Goal: Transaction & Acquisition: Purchase product/service

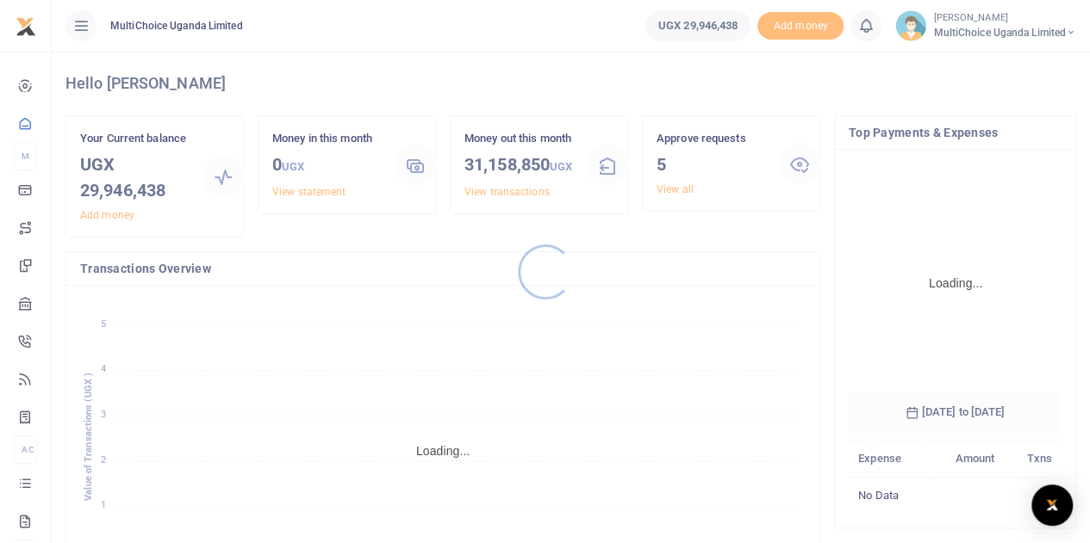
scroll to position [345, 0]
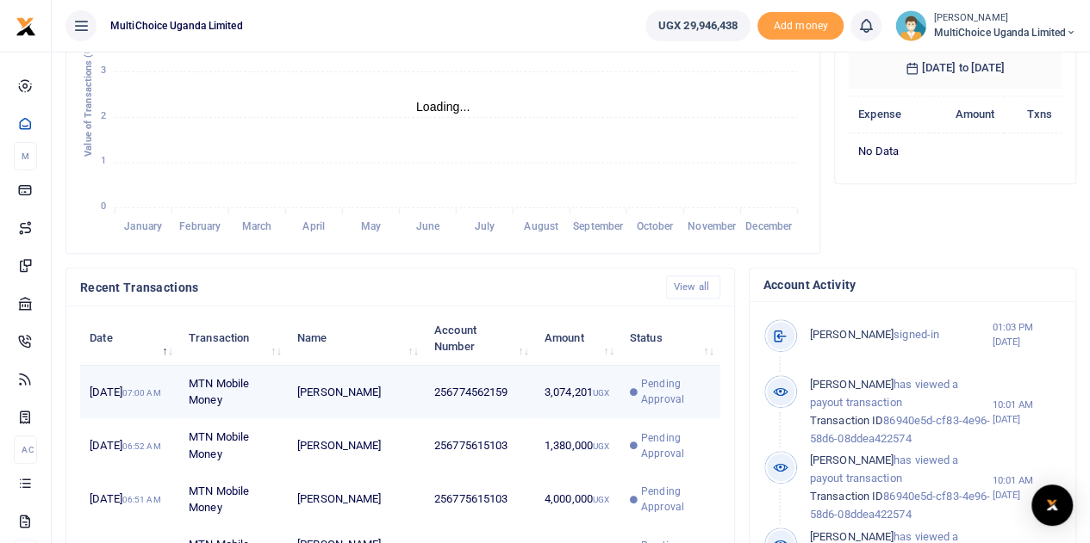
click at [630, 396] on icon at bounding box center [634, 392] width 8 height 8
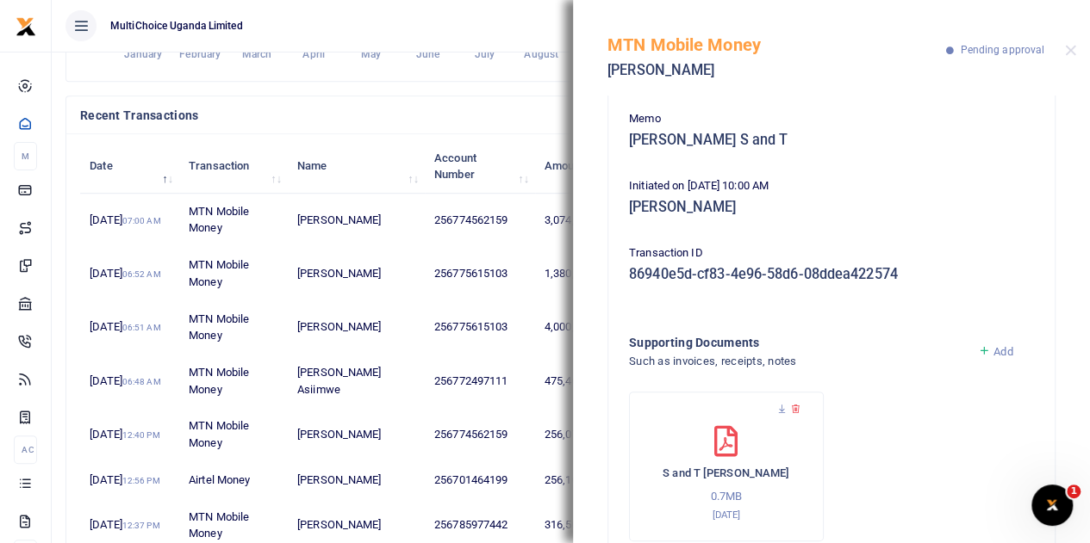
scroll to position [172, 0]
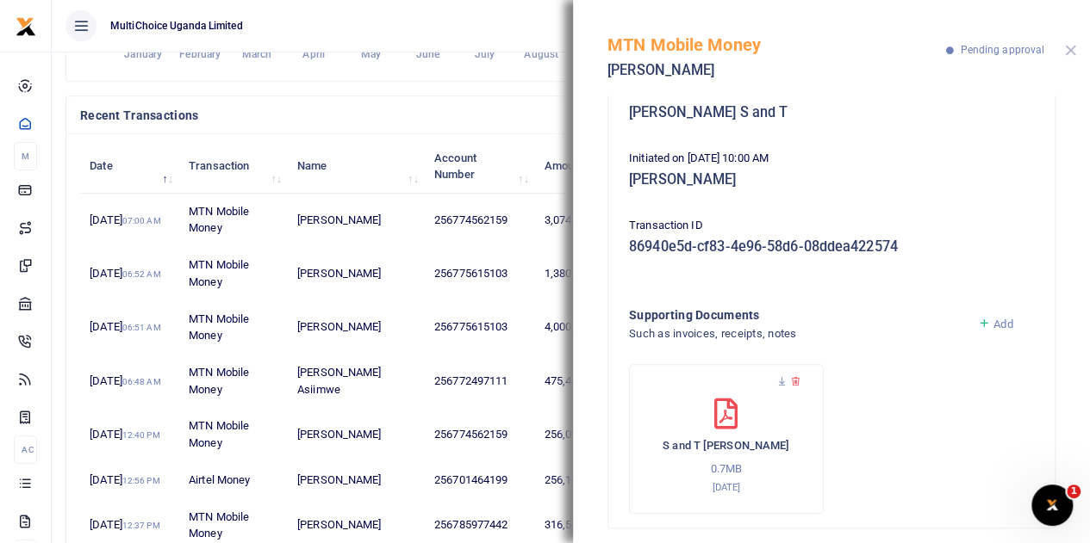
click at [1066, 53] on button "Close" at bounding box center [1070, 50] width 11 height 11
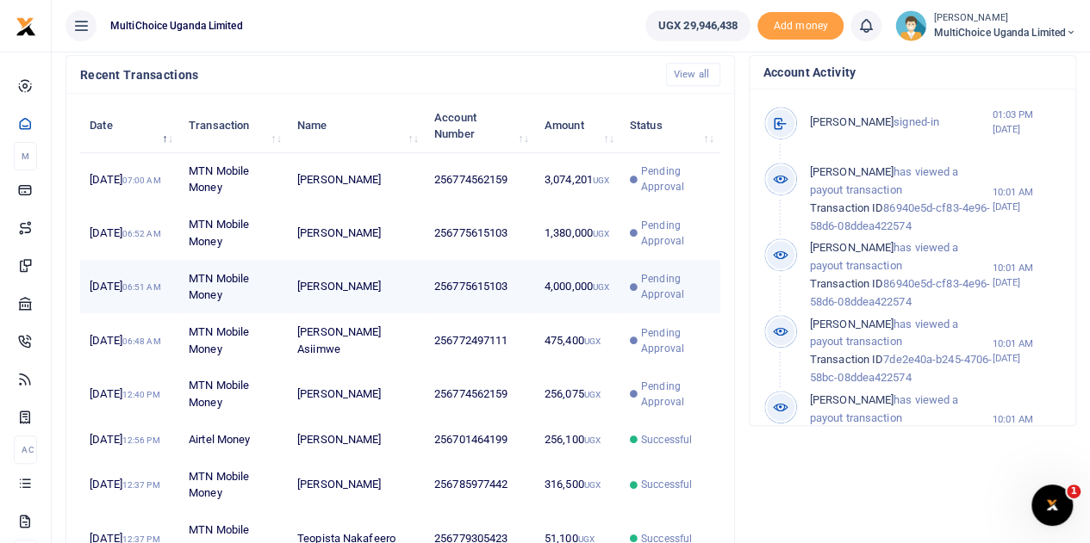
scroll to position [591, 0]
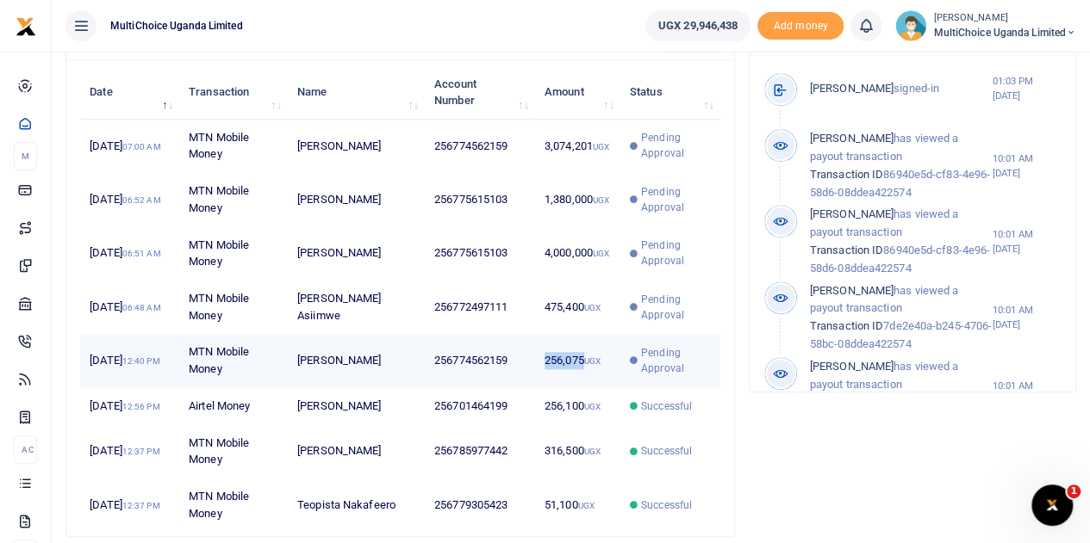
drag, startPoint x: 541, startPoint y: 379, endPoint x: 582, endPoint y: 380, distance: 41.4
click at [582, 380] on td "256,075 UGX" at bounding box center [577, 360] width 85 height 53
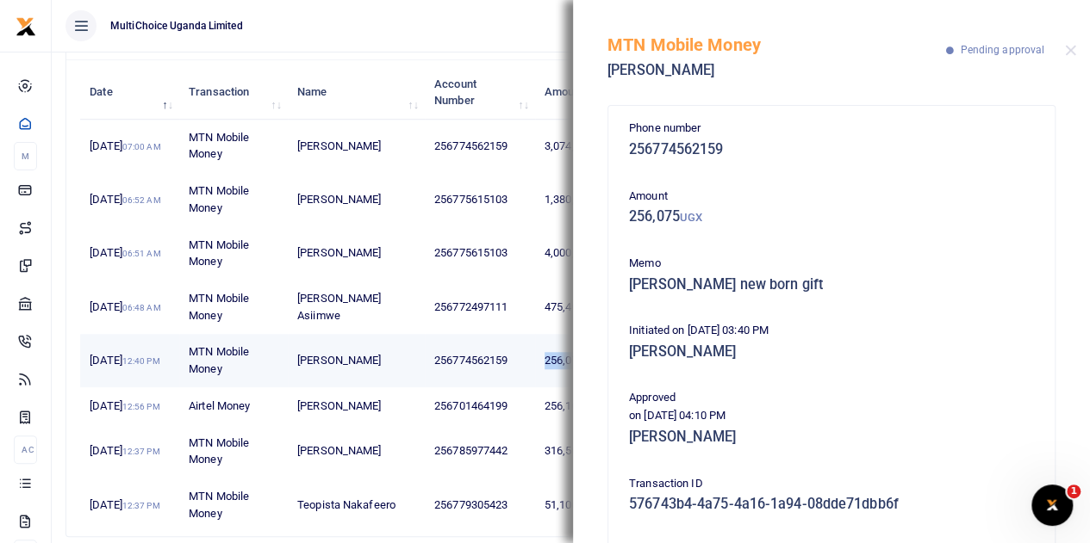
copy td "256,075"
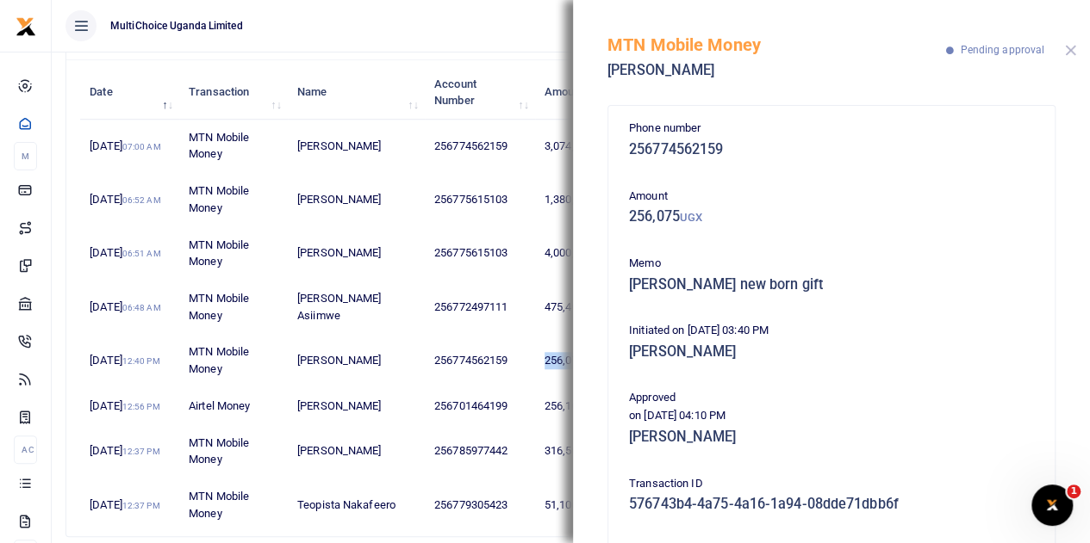
click at [1069, 51] on button "Close" at bounding box center [1070, 50] width 11 height 11
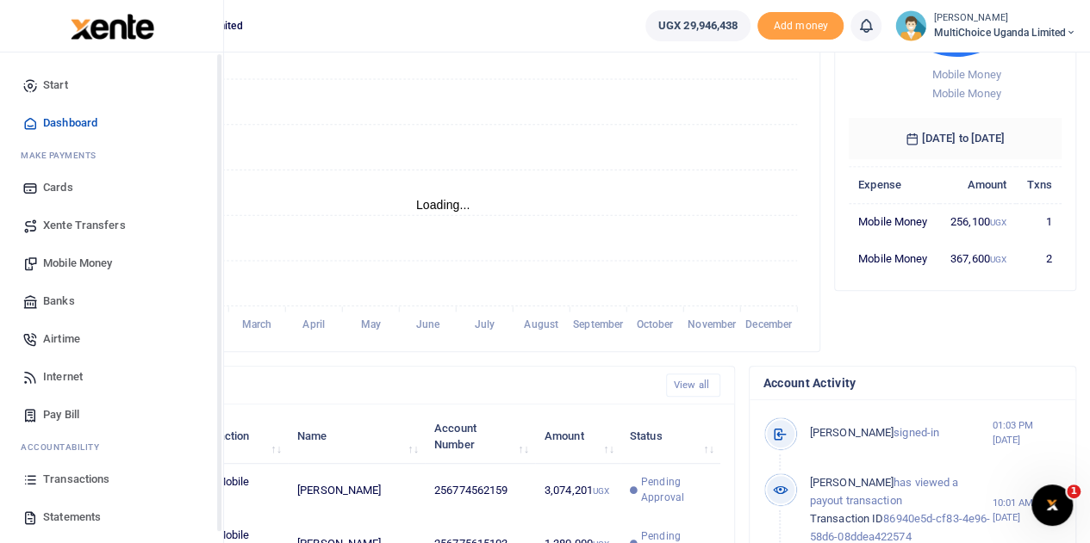
scroll to position [0, 0]
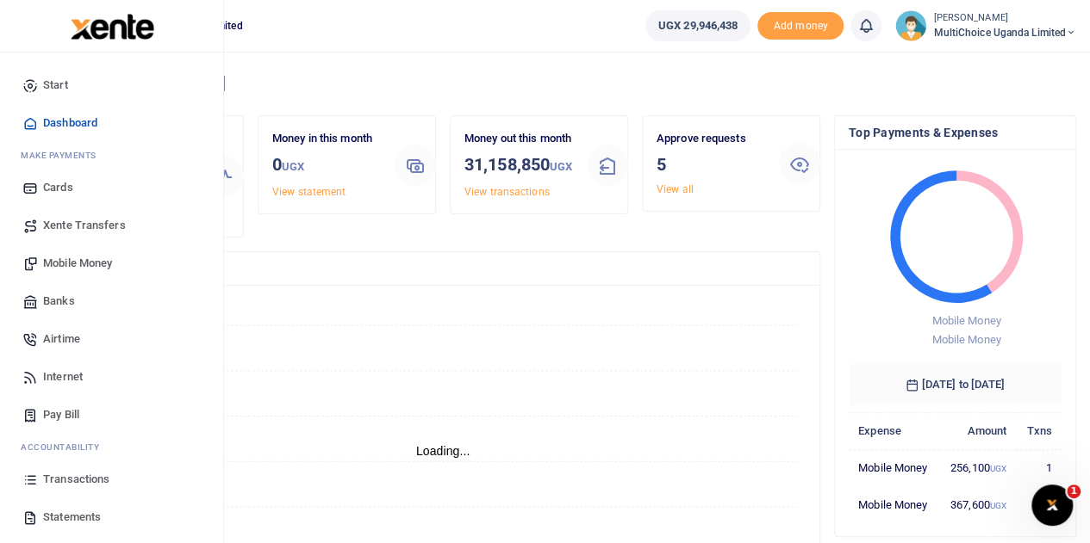
click at [51, 266] on span "Mobile Money" at bounding box center [77, 263] width 69 height 17
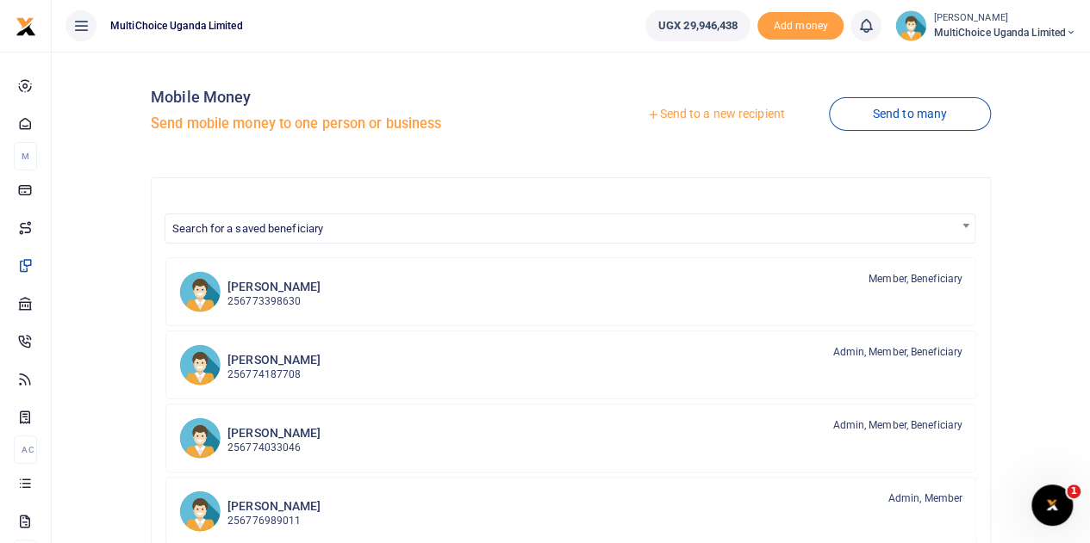
click at [711, 113] on link "Send to a new recipient" at bounding box center [715, 114] width 225 height 31
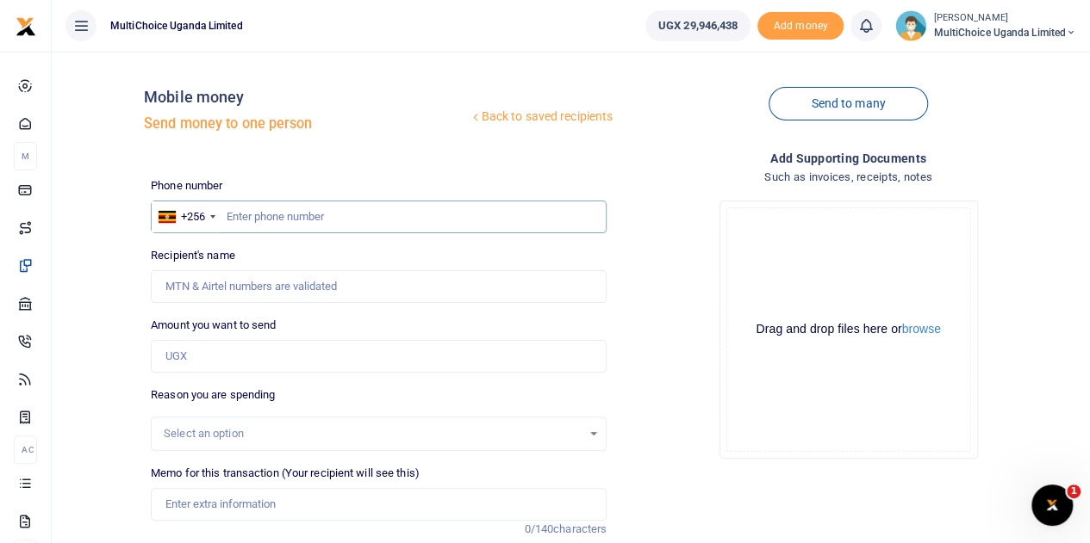
click at [332, 215] on input "text" at bounding box center [379, 217] width 456 height 33
click at [236, 363] on input "Amount you want to send" at bounding box center [379, 356] width 456 height 33
paste input "256,075"
type input "256,075"
drag, startPoint x: 227, startPoint y: 222, endPoint x: 235, endPoint y: 218, distance: 8.9
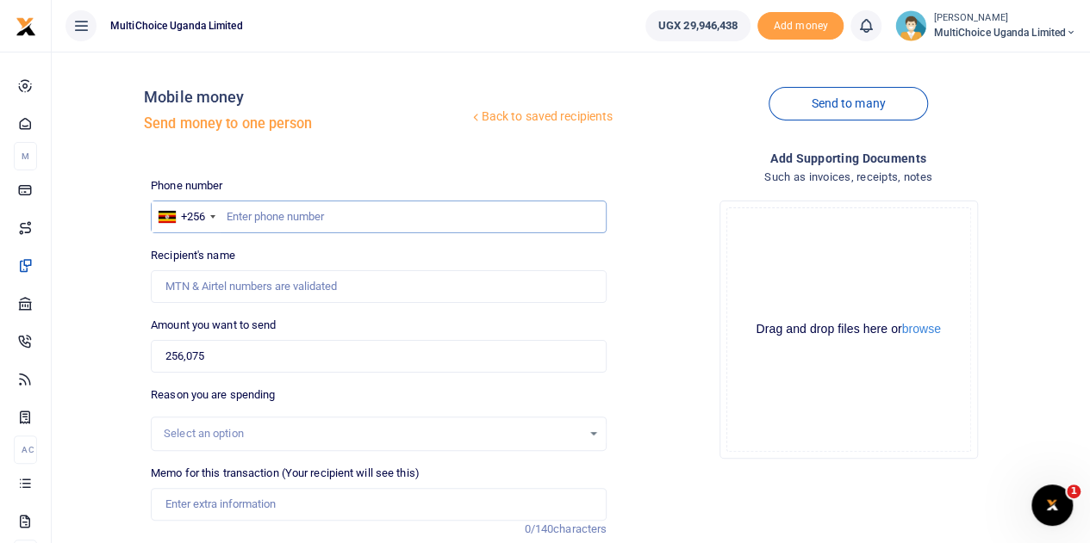
click at [228, 221] on input "text" at bounding box center [379, 217] width 456 height 33
type input "0778204979"
type input "Benon Buluma"
click at [249, 217] on input "0778204979" at bounding box center [379, 217] width 456 height 33
type input "077204979"
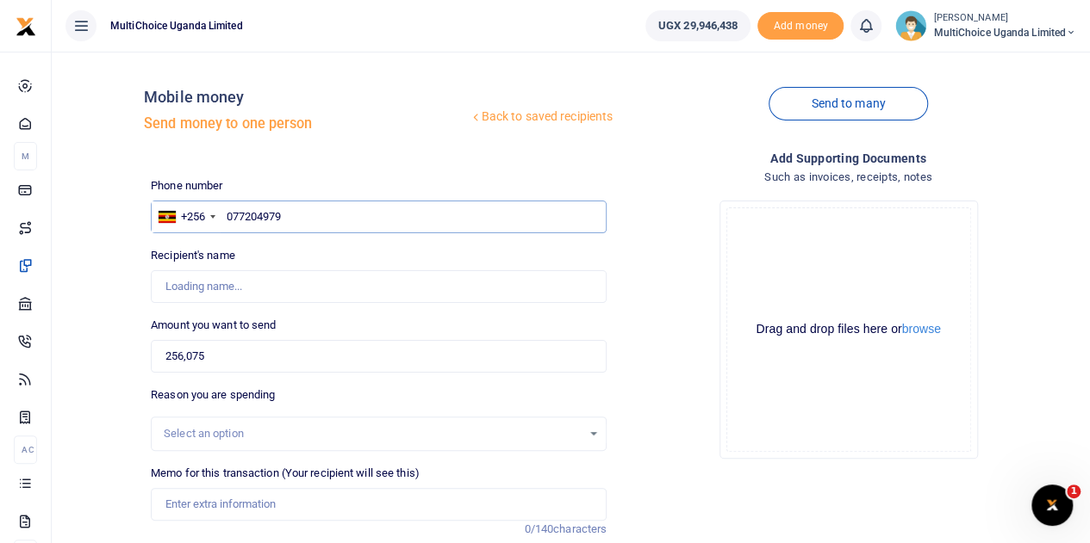
type input "0774204979"
type input "Felly Acola"
click at [271, 214] on input "0774204979" at bounding box center [379, 217] width 456 height 33
type input "077420979"
type input "0774208979"
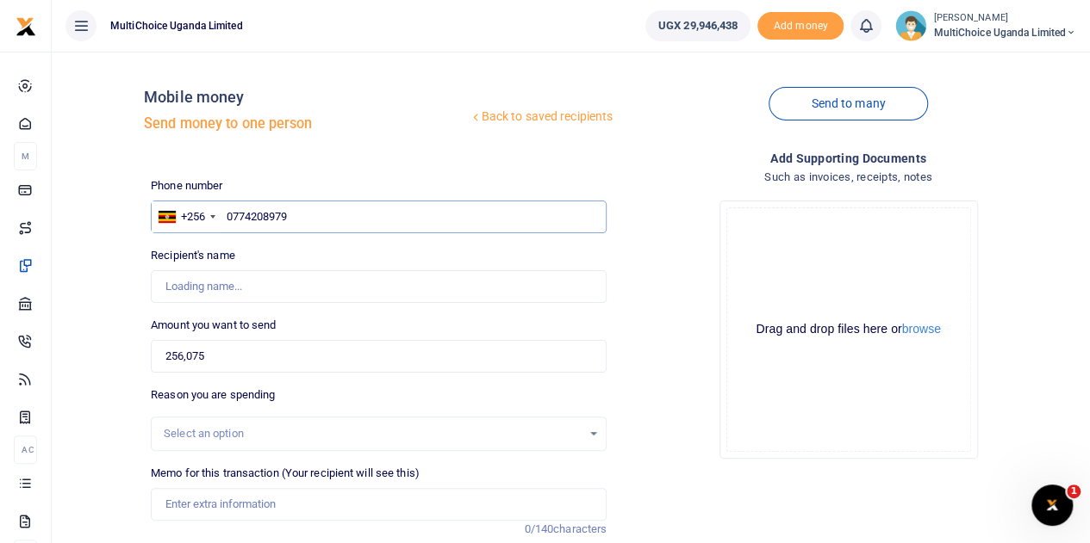
type input "Mary Namyenya"
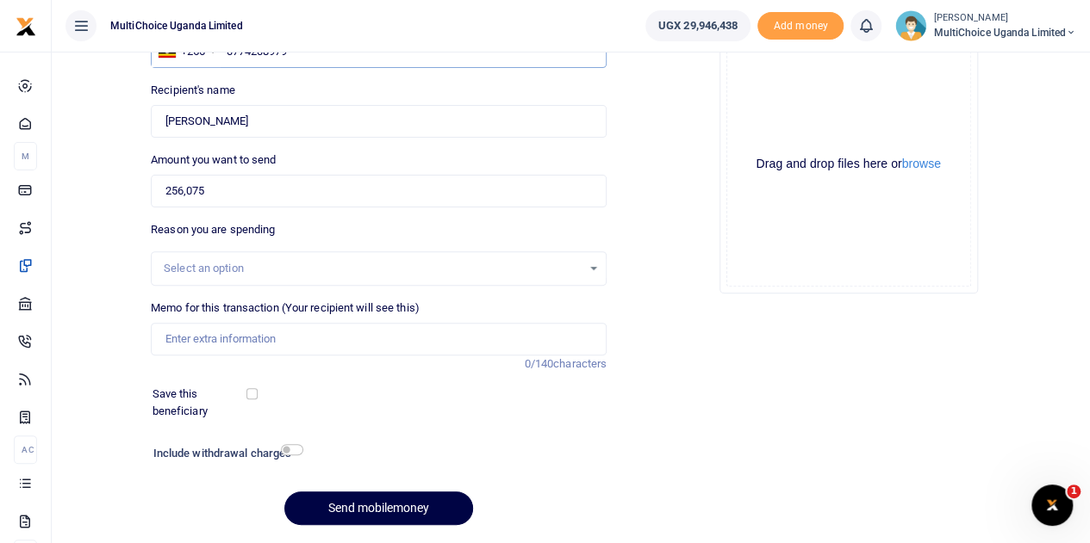
scroll to position [172, 0]
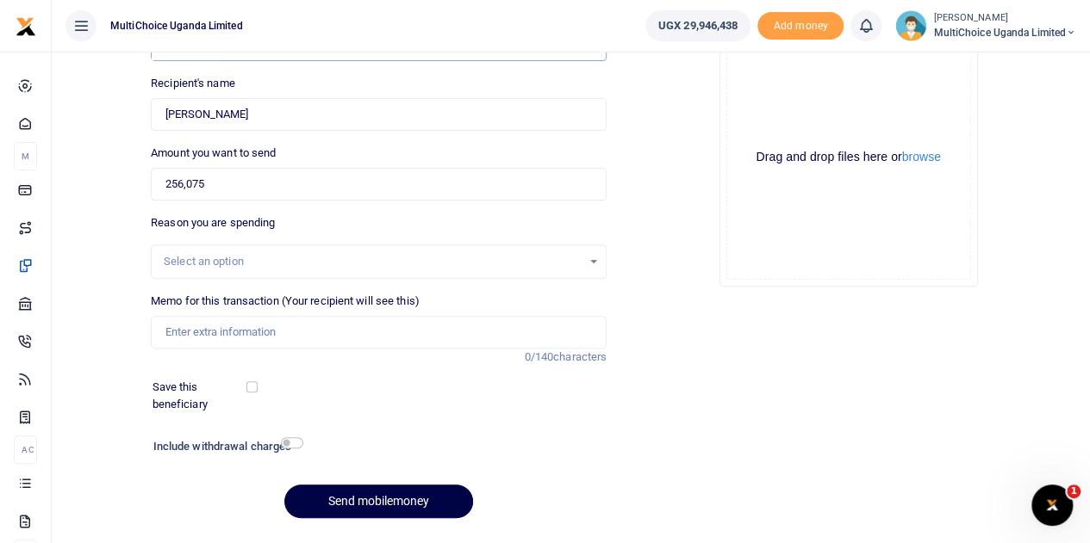
type input "0774208979"
click at [247, 333] on input "Memo for this transaction (Your recipient will see this)" at bounding box center [379, 332] width 456 height 33
type input "Pricilla Baby Gift"
click at [313, 369] on div "Phone number +256 Uganda +256 0774208979 Phone is required. Recipient's name Fo…" at bounding box center [378, 268] width 469 height 527
click at [289, 330] on input "Pricilla Baby Gift" at bounding box center [379, 332] width 456 height 33
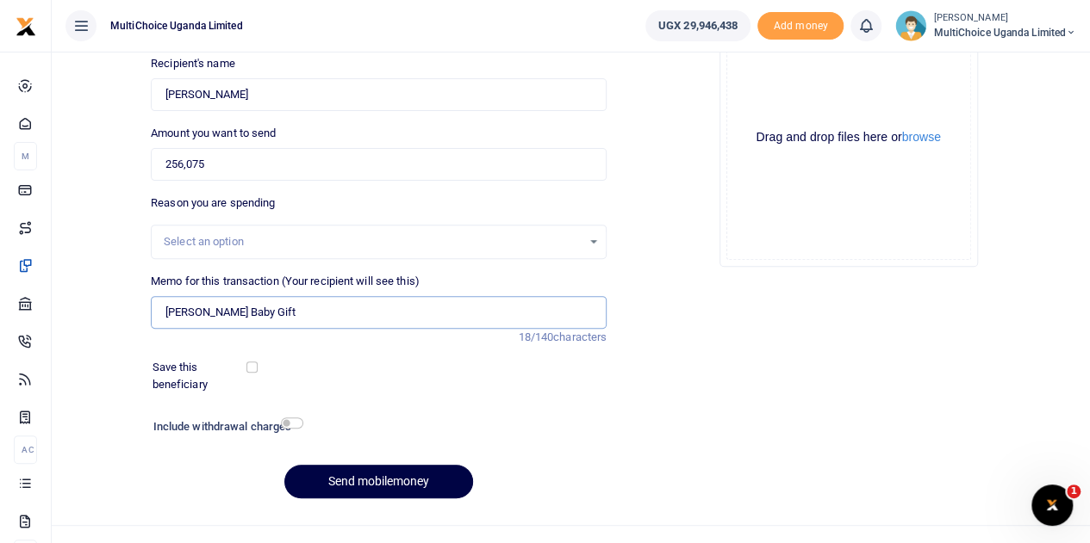
scroll to position [217, 0]
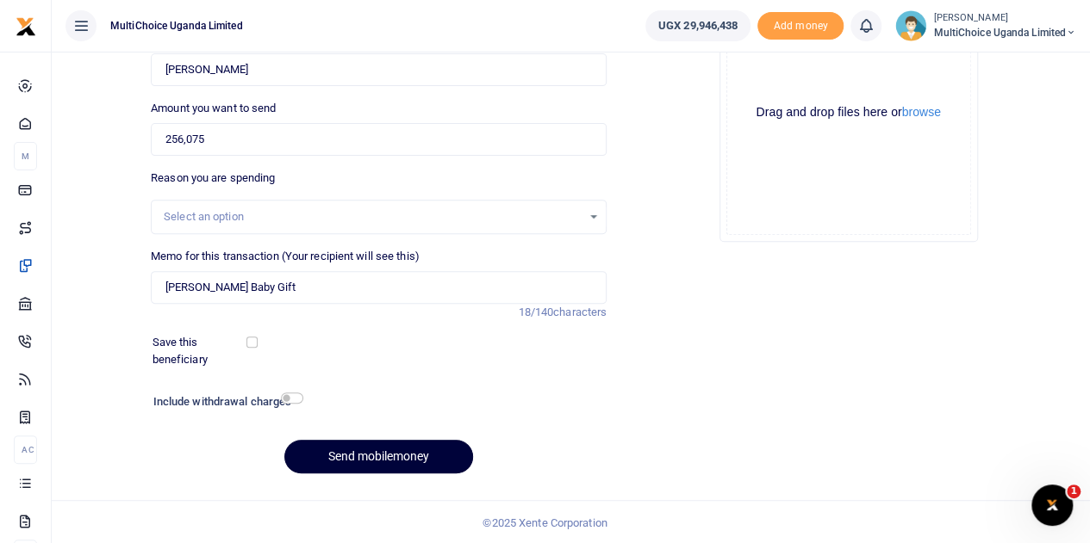
click at [396, 458] on button "Send mobilemoney" at bounding box center [378, 457] width 189 height 34
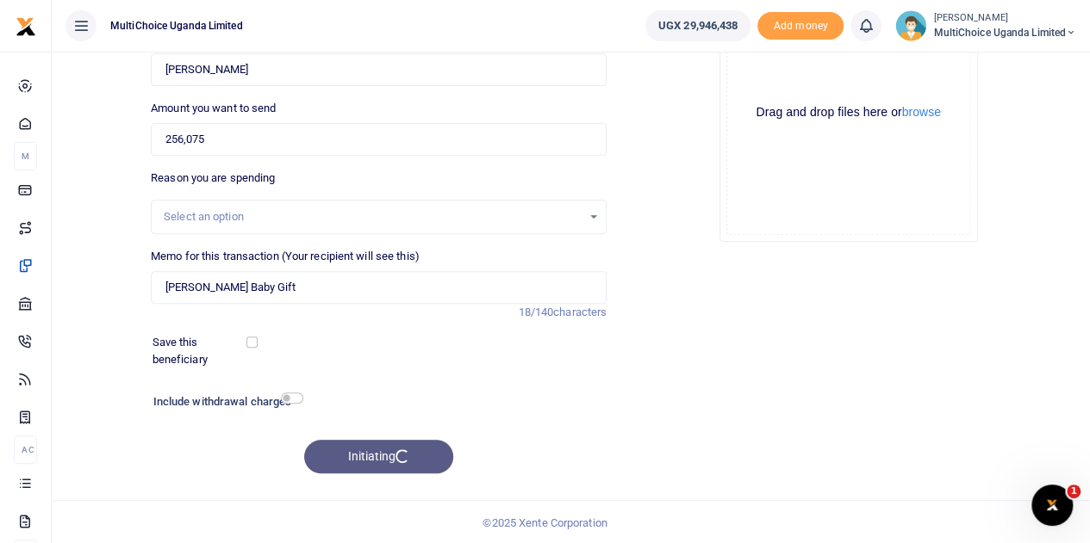
click at [396, 458] on div "Initiating" at bounding box center [379, 457] width 456 height 34
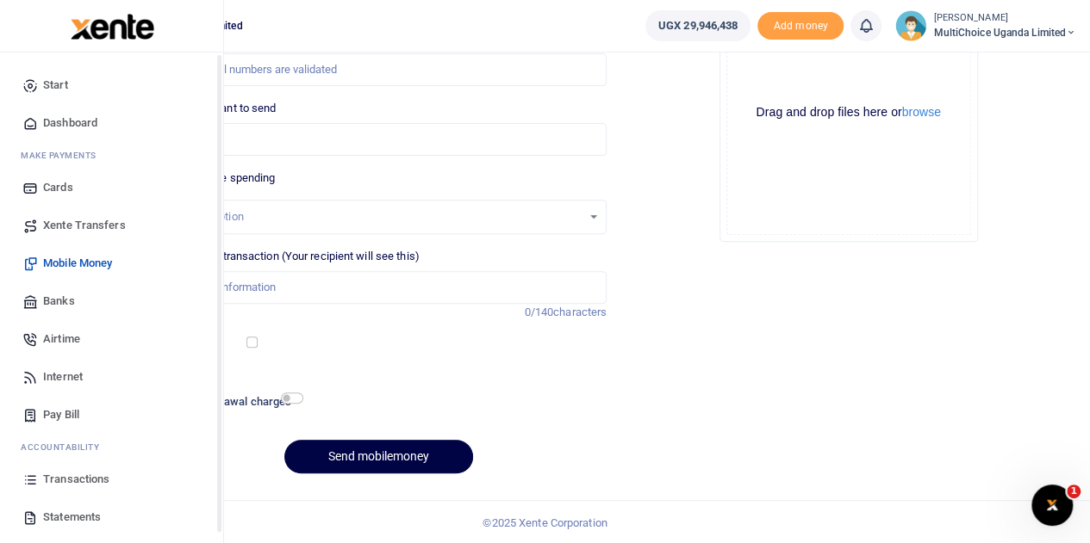
scroll to position [71, 0]
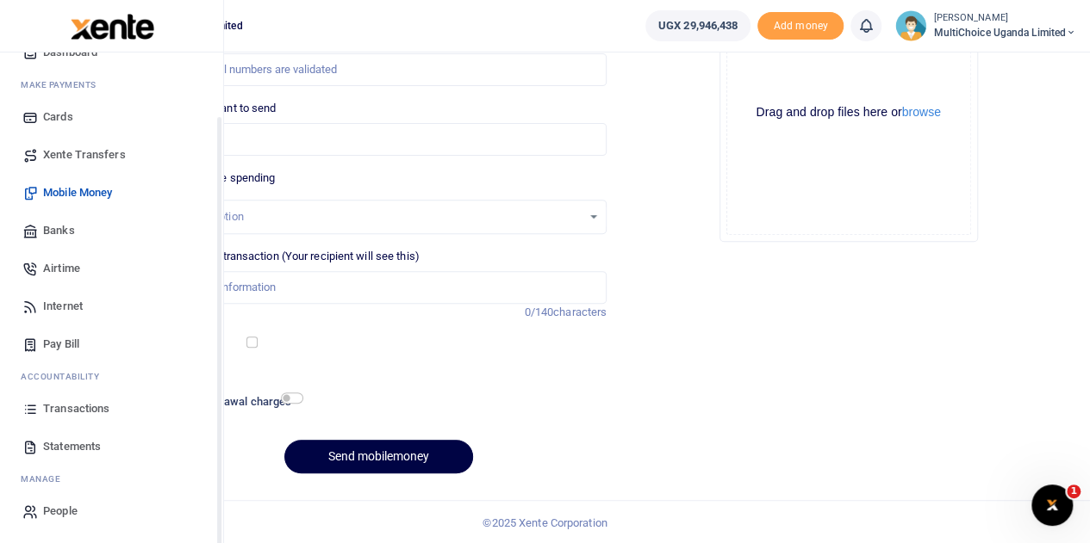
click at [47, 401] on span "Transactions" at bounding box center [76, 409] width 66 height 17
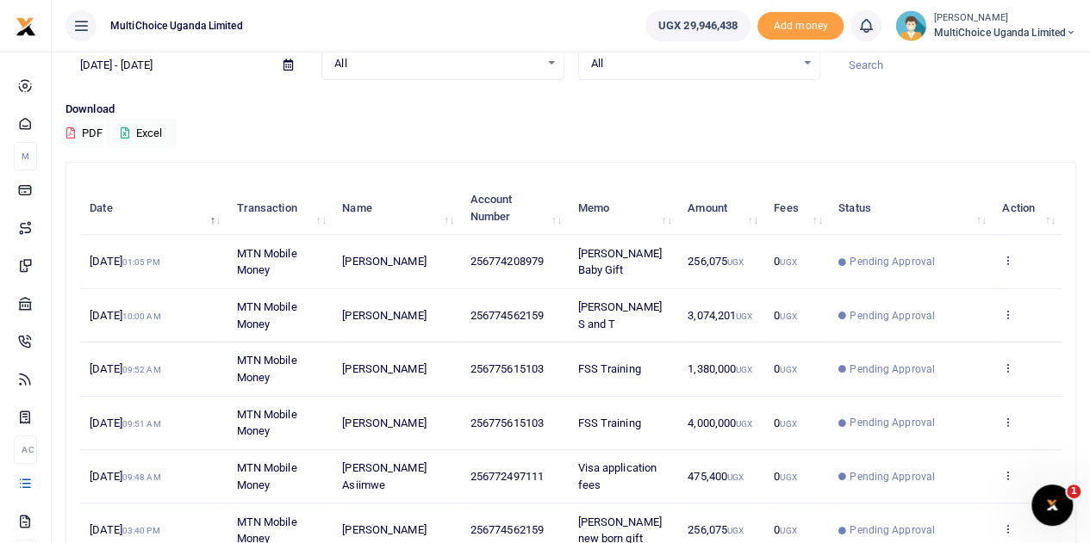
scroll to position [86, 0]
click at [1008, 258] on icon at bounding box center [1007, 260] width 11 height 12
click at [911, 286] on link "View details" at bounding box center [945, 290] width 136 height 24
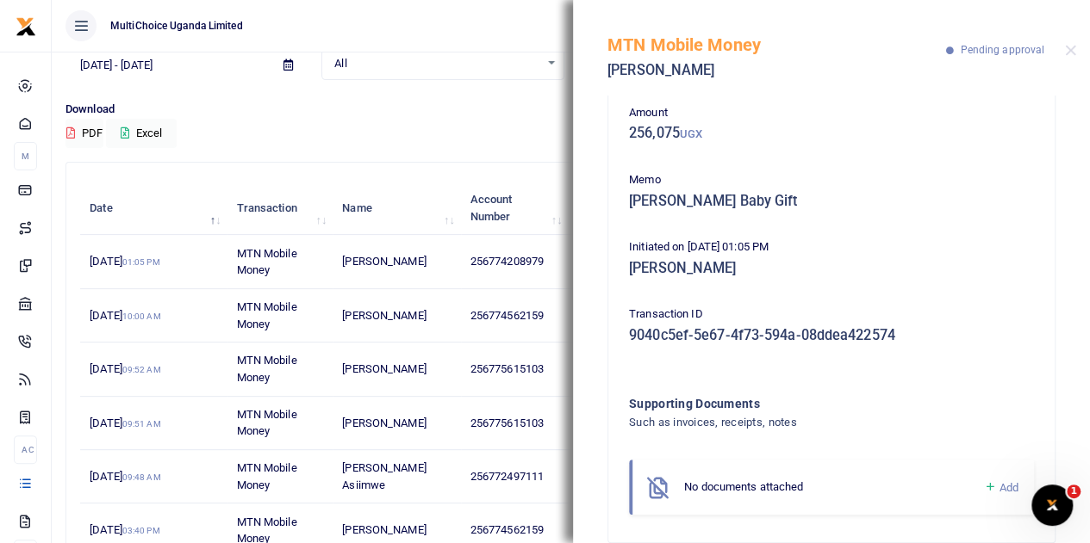
scroll to position [110, 0]
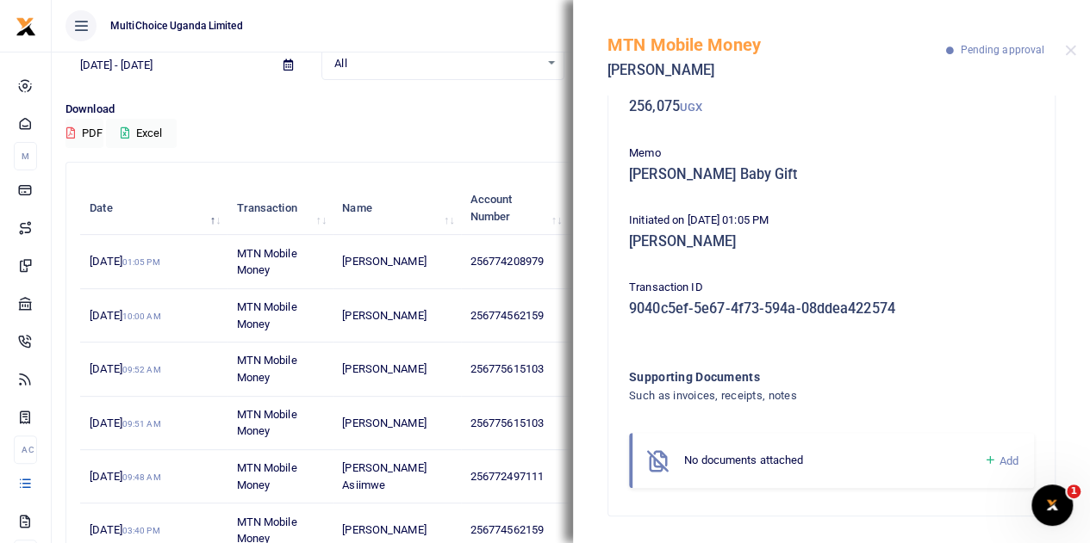
click at [983, 461] on icon at bounding box center [989, 461] width 13 height 16
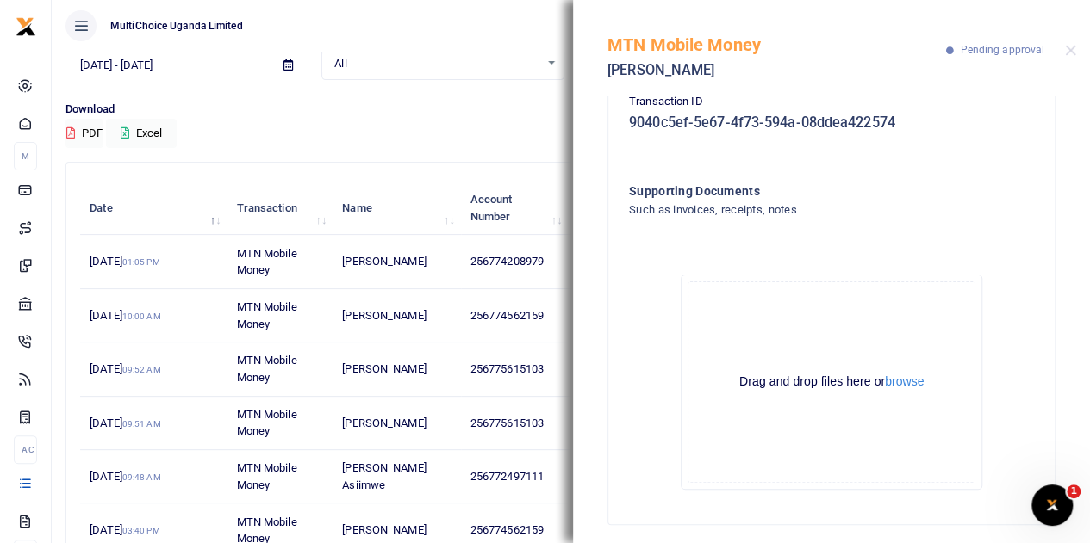
scroll to position [305, 0]
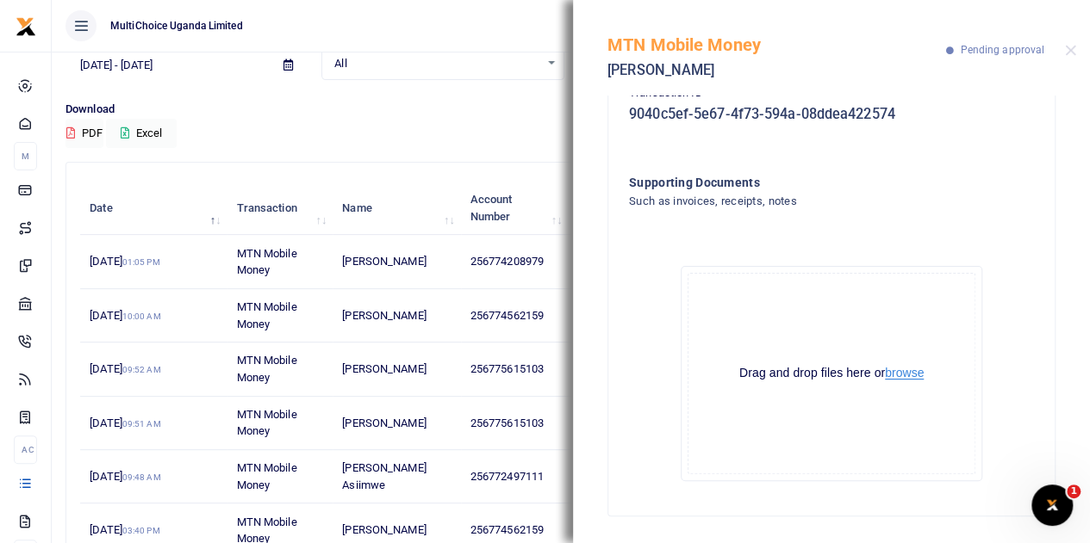
click at [902, 371] on button "browse" at bounding box center [904, 373] width 39 height 13
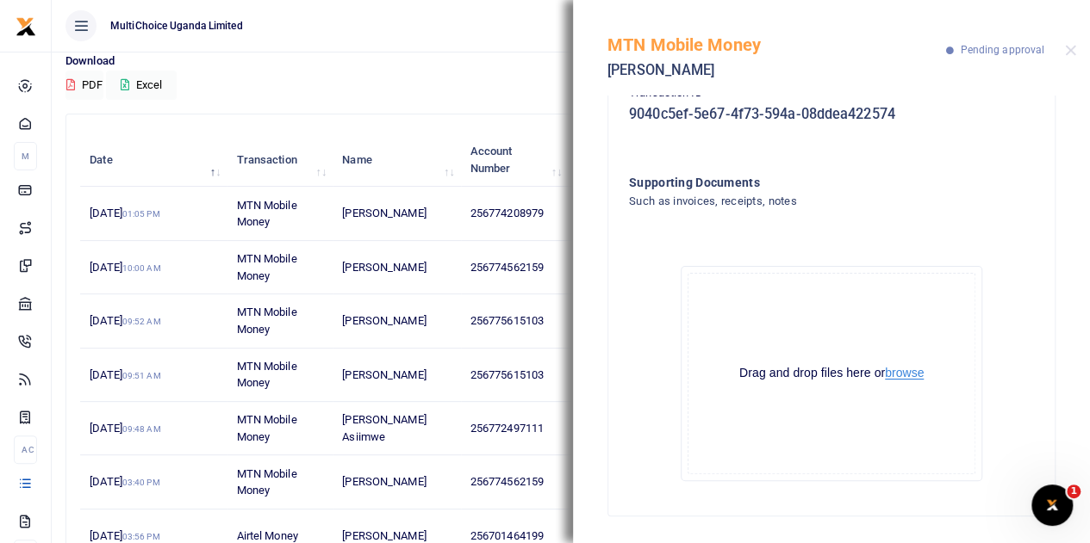
scroll to position [172, 0]
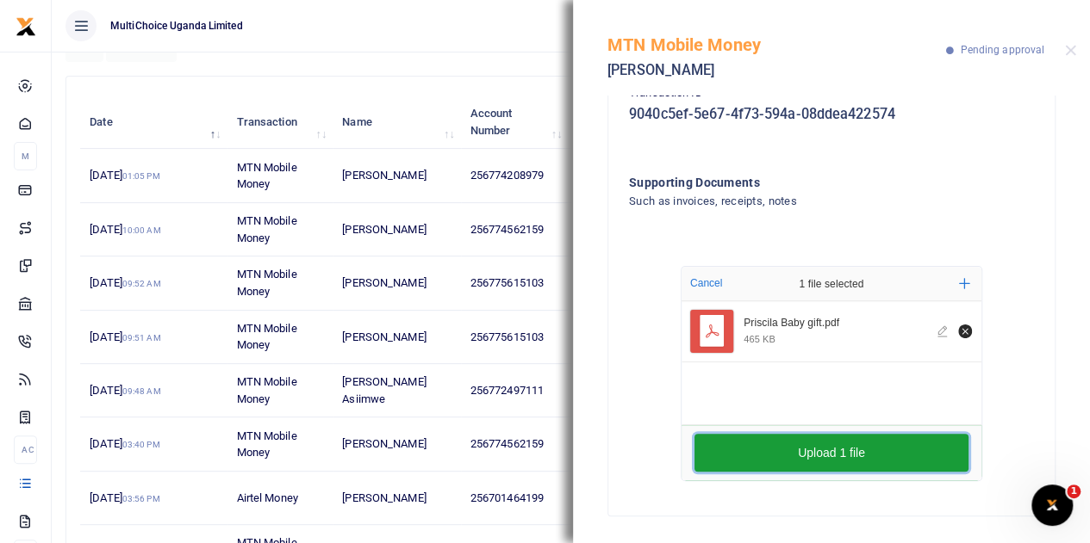
click at [870, 444] on button "Upload 1 file" at bounding box center [831, 453] width 274 height 38
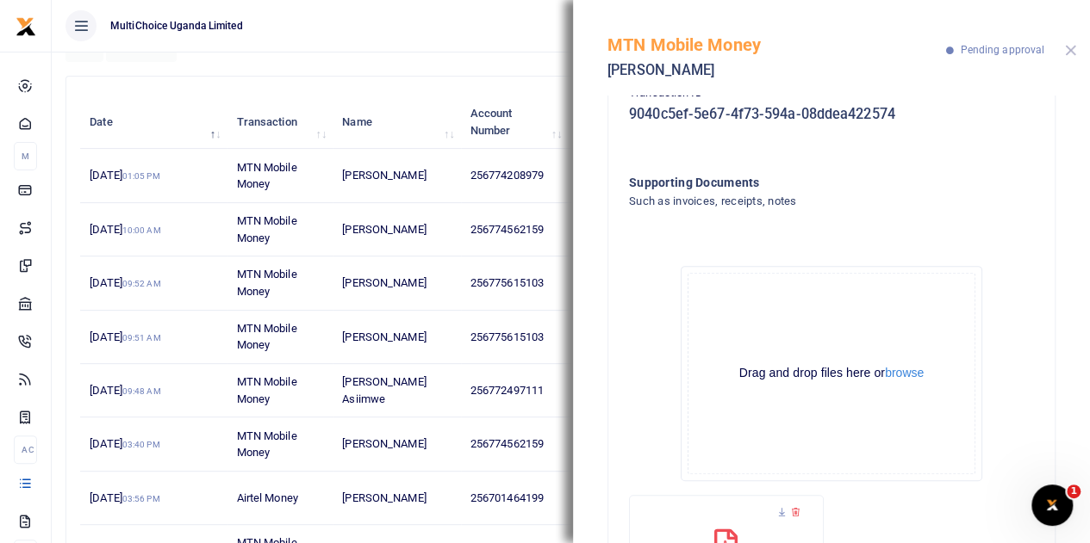
click at [1070, 46] on button "Close" at bounding box center [1070, 50] width 11 height 11
